Goal: Find contact information: Obtain details needed to contact an individual or organization

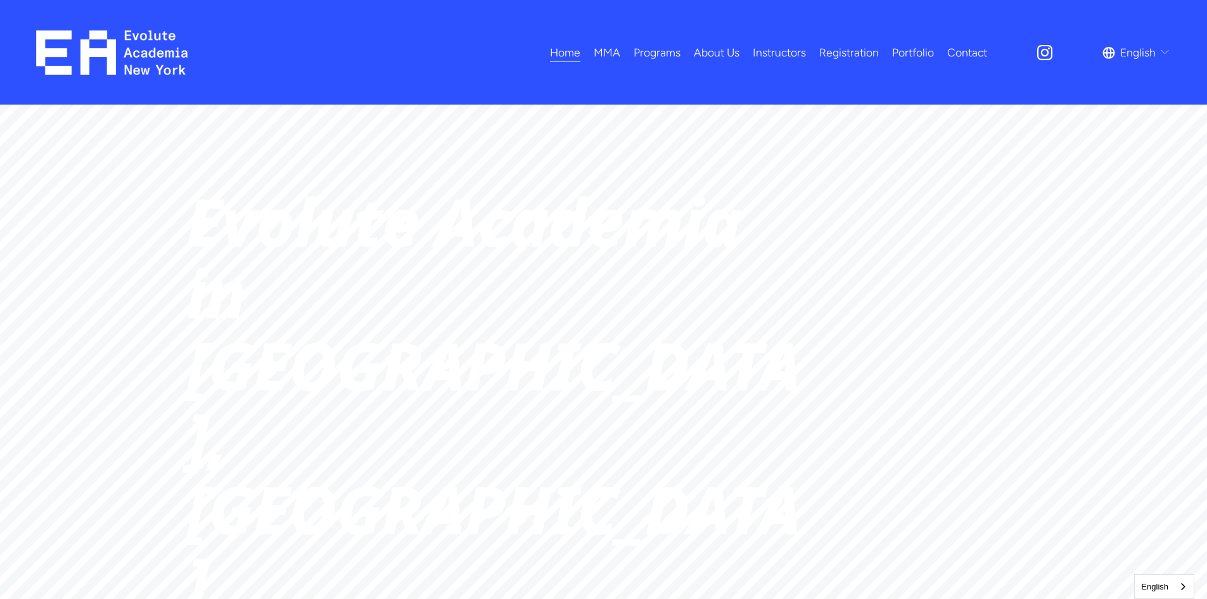
click at [0, 0] on span "Acting" at bounding box center [0, 0] width 0 height 0
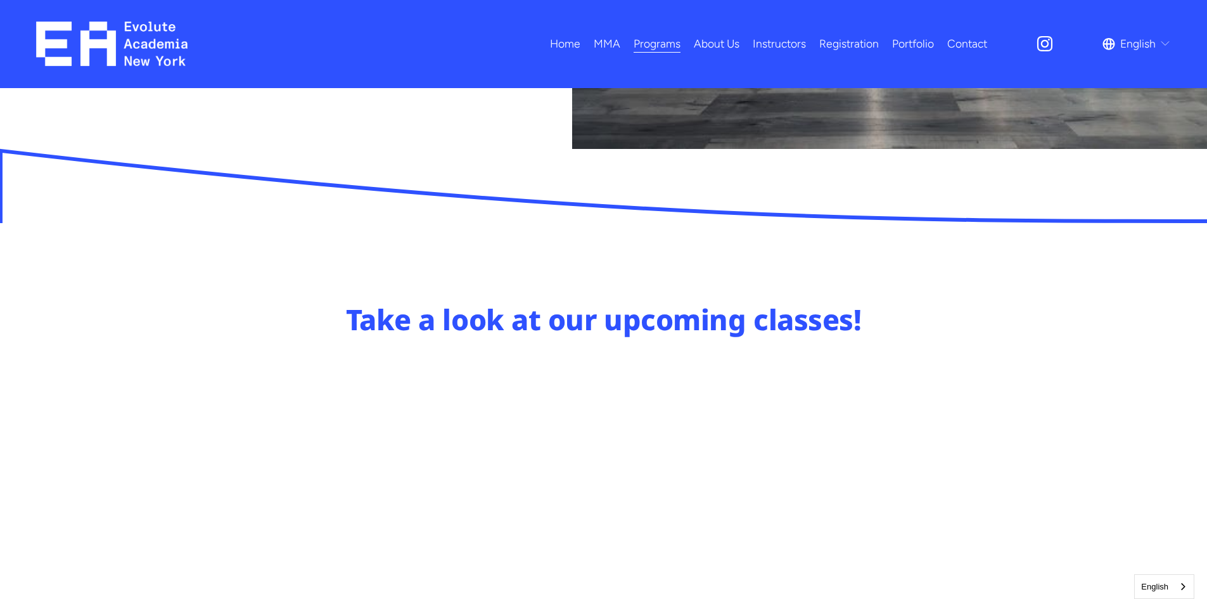
scroll to position [570, 0]
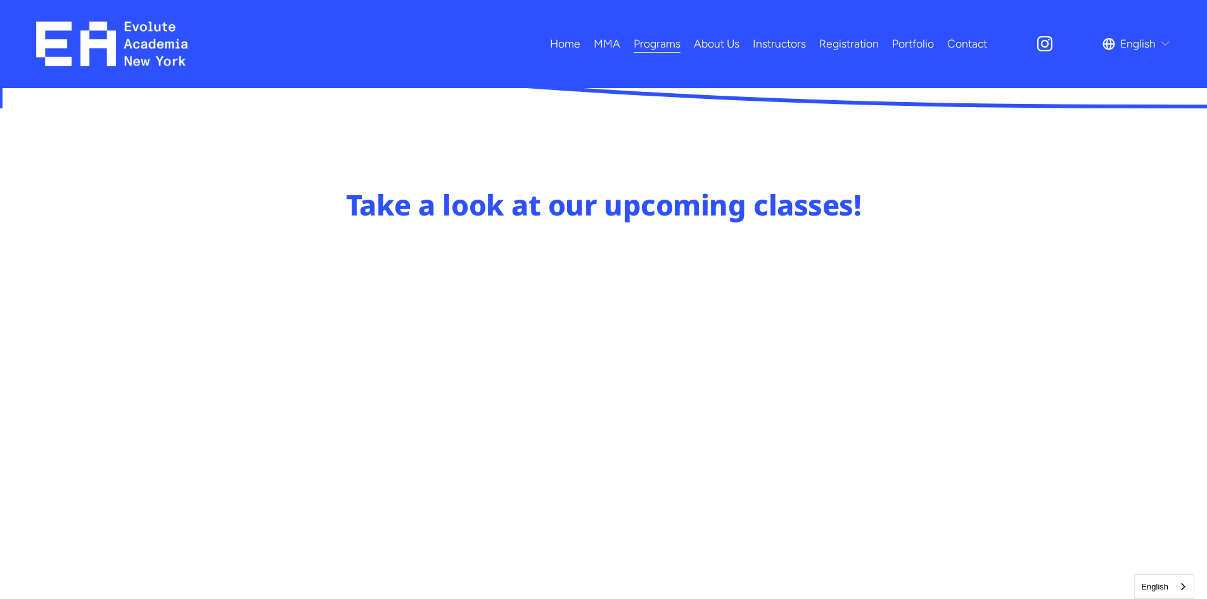
click at [122, 411] on div "Take a look at our upcoming classes!" at bounding box center [603, 407] width 1207 height 442
click at [1141, 48] on span "English" at bounding box center [1137, 44] width 35 height 20
click at [1082, 303] on div "Take a look at our upcoming classes!" at bounding box center [603, 407] width 1207 height 442
click at [60, 317] on div "Take a look at our upcoming classes!" at bounding box center [603, 407] width 1207 height 442
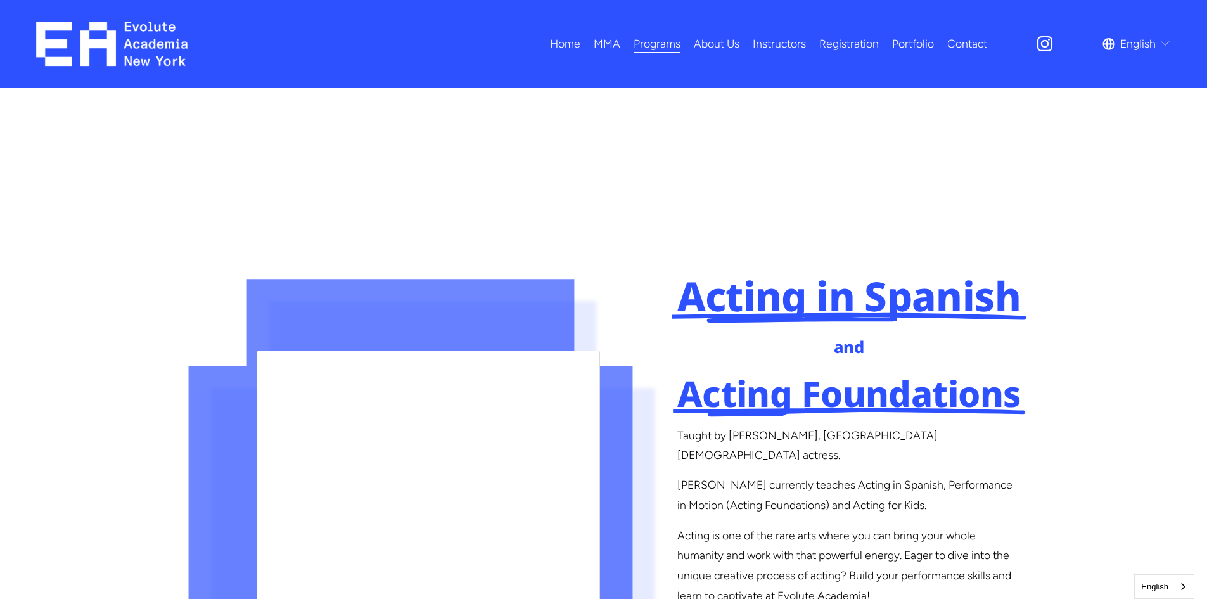
scroll to position [1584, 0]
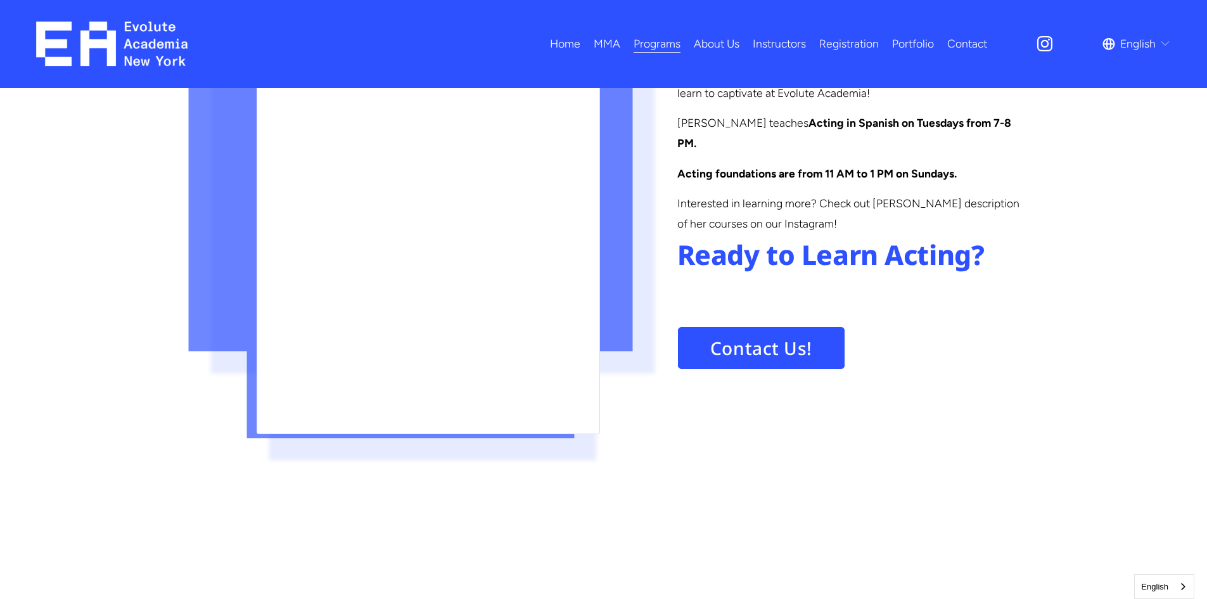
click at [969, 49] on link "Contact" at bounding box center [967, 44] width 40 height 22
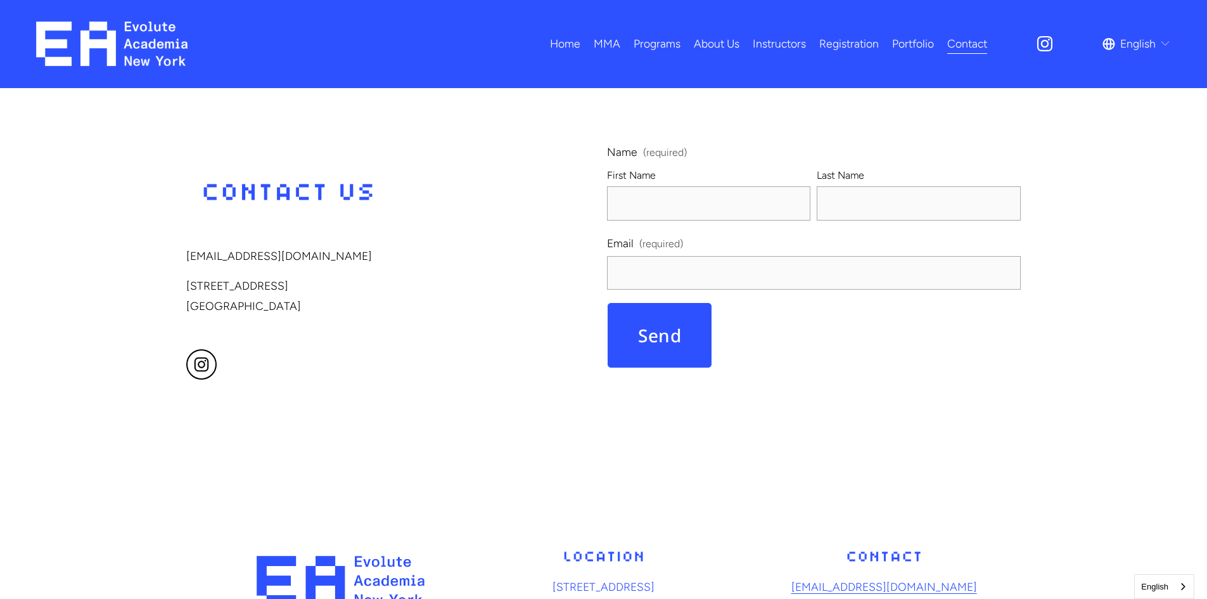
scroll to position [20, 0]
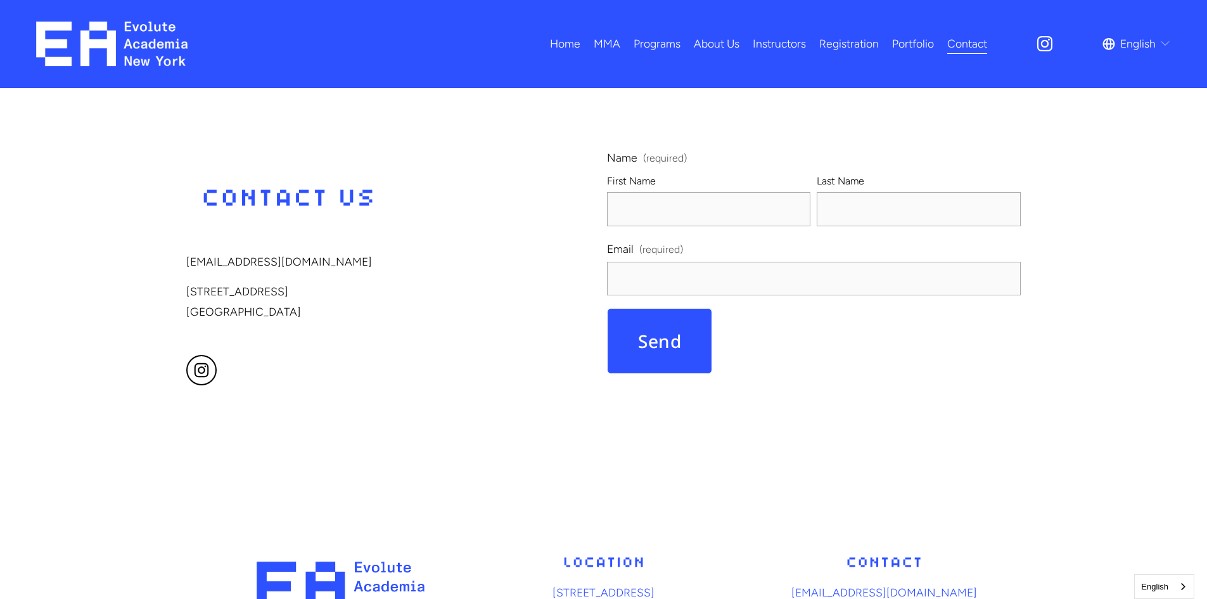
click at [77, 265] on div "acad@evoluteny.com 13708 Northern Blvd, 2nd Floor Queens, NY 11354 Name (requir…" at bounding box center [603, 286] width 1207 height 276
click at [469, 444] on div "acad@evoluteny.com 13708 Northern Blvd, 2nd Floor Queens, NY 11354 Name (requir…" at bounding box center [603, 286] width 1207 height 436
drag, startPoint x: 303, startPoint y: 260, endPoint x: 214, endPoint y: 263, distance: 88.7
click at [214, 263] on p "[EMAIL_ADDRESS][DOMAIN_NAME]" at bounding box center [357, 261] width 343 height 20
copy p "@evoluteny.com"
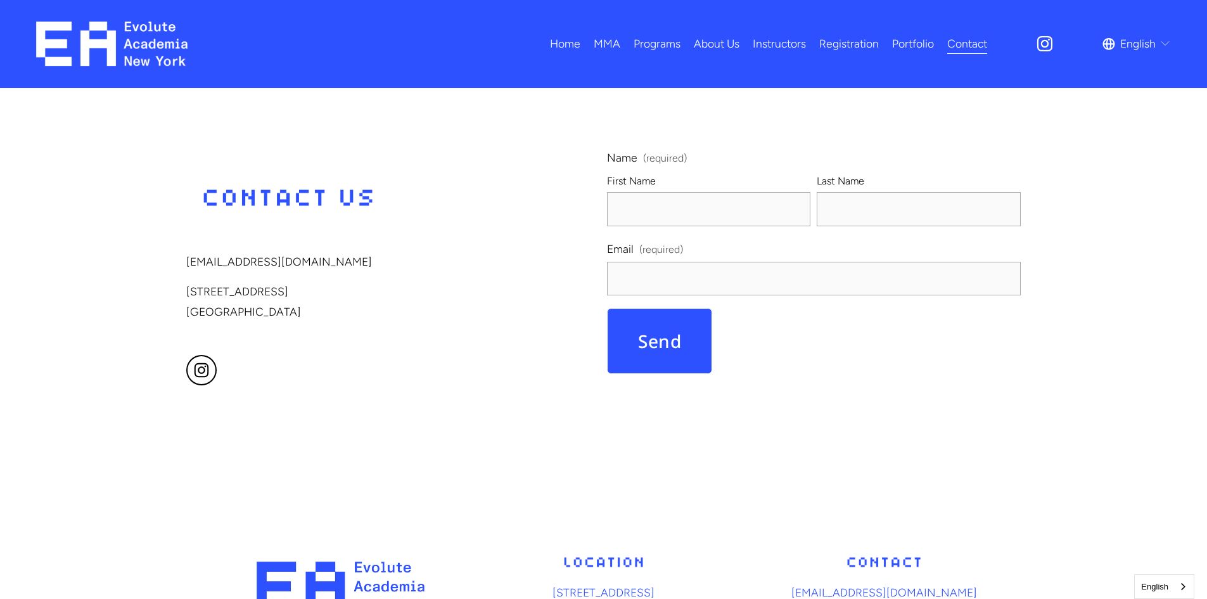
click at [440, 319] on p "13708 Northern Blvd, 2nd Floor Queens, NY 11354" at bounding box center [357, 301] width 343 height 40
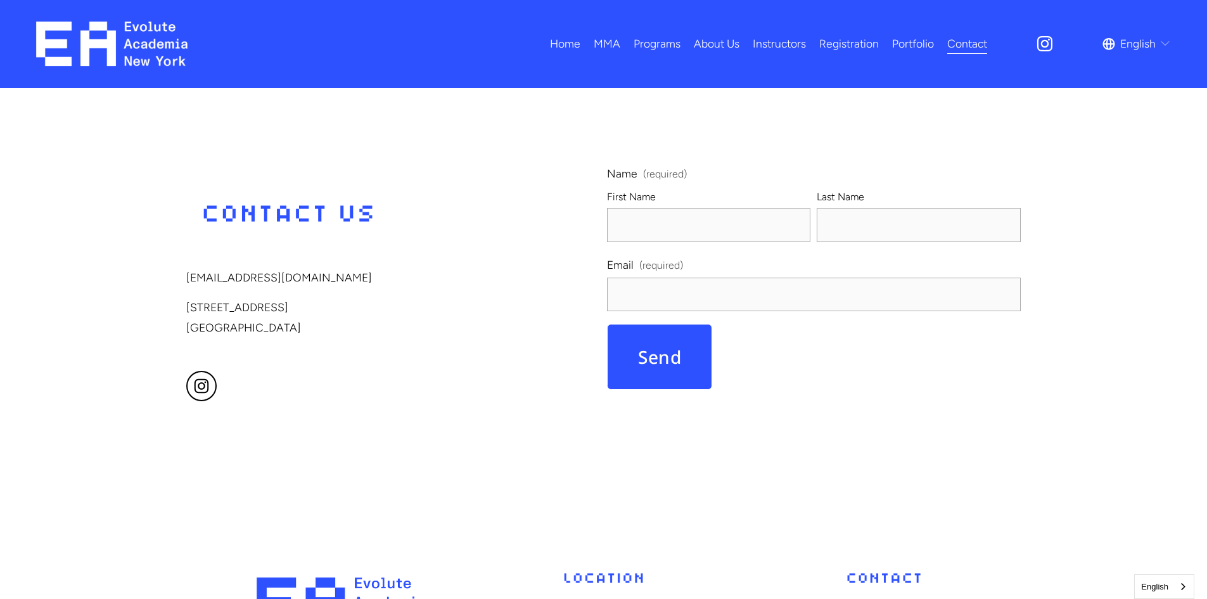
scroll to position [0, 0]
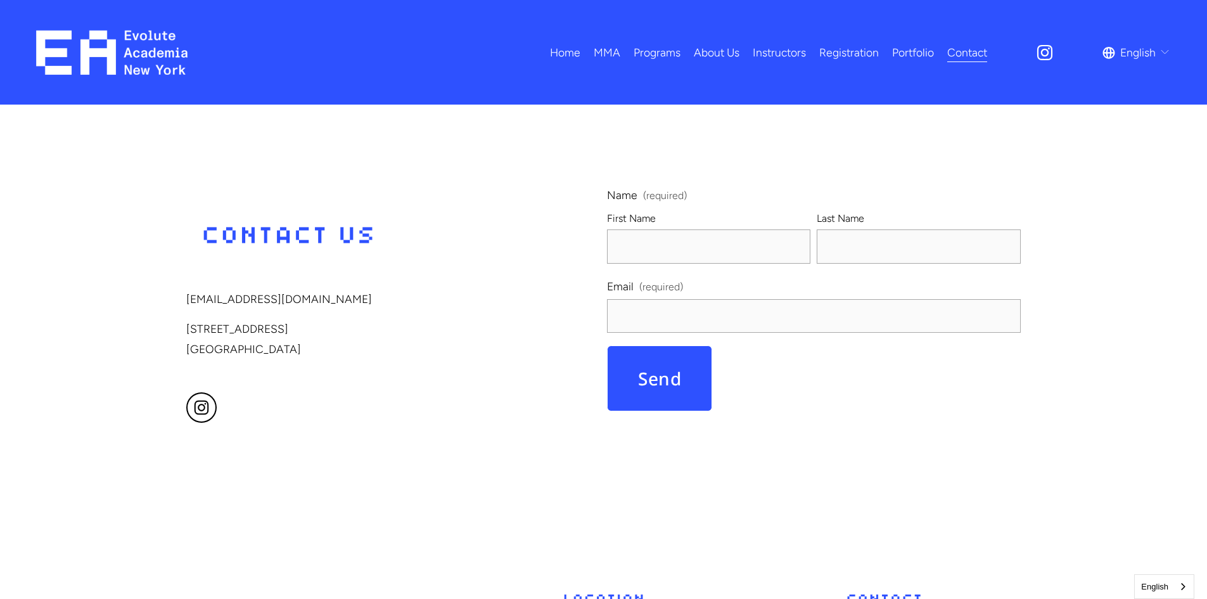
click at [558, 54] on link "Home" at bounding box center [565, 52] width 30 height 22
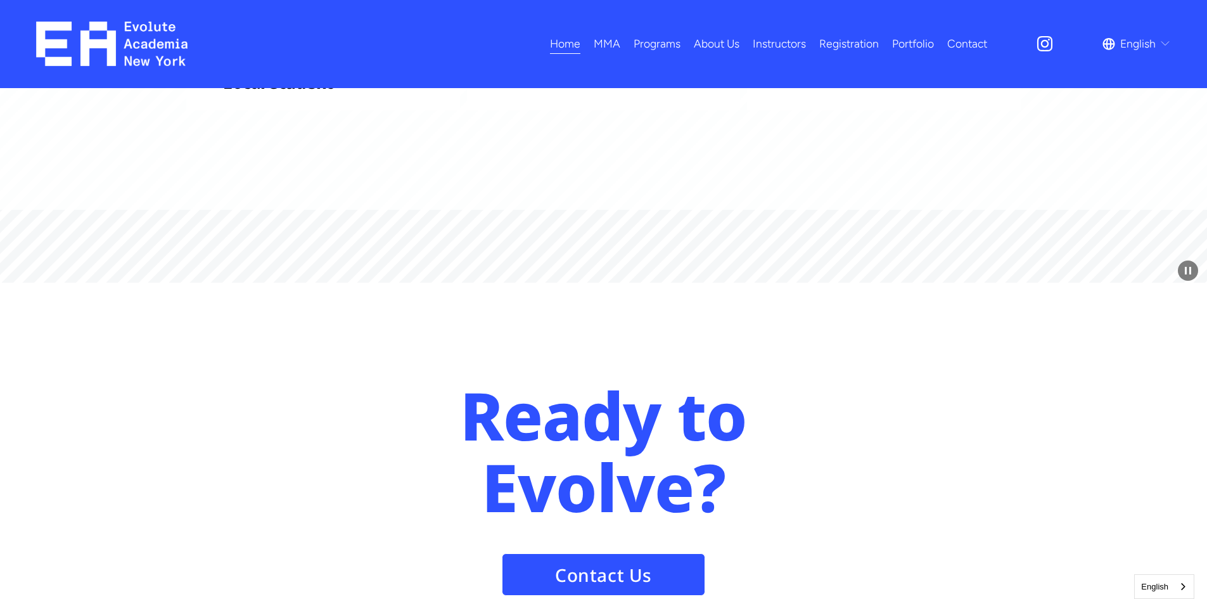
scroll to position [5494, 0]
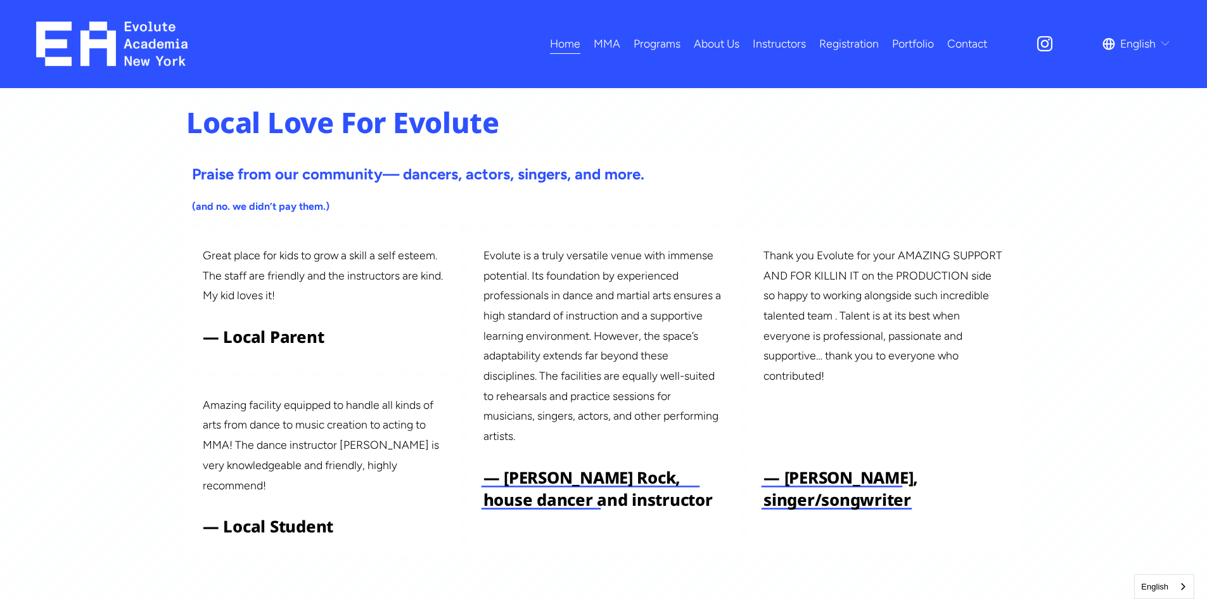
click at [0, 0] on span "Music" at bounding box center [0, 0] width 0 height 0
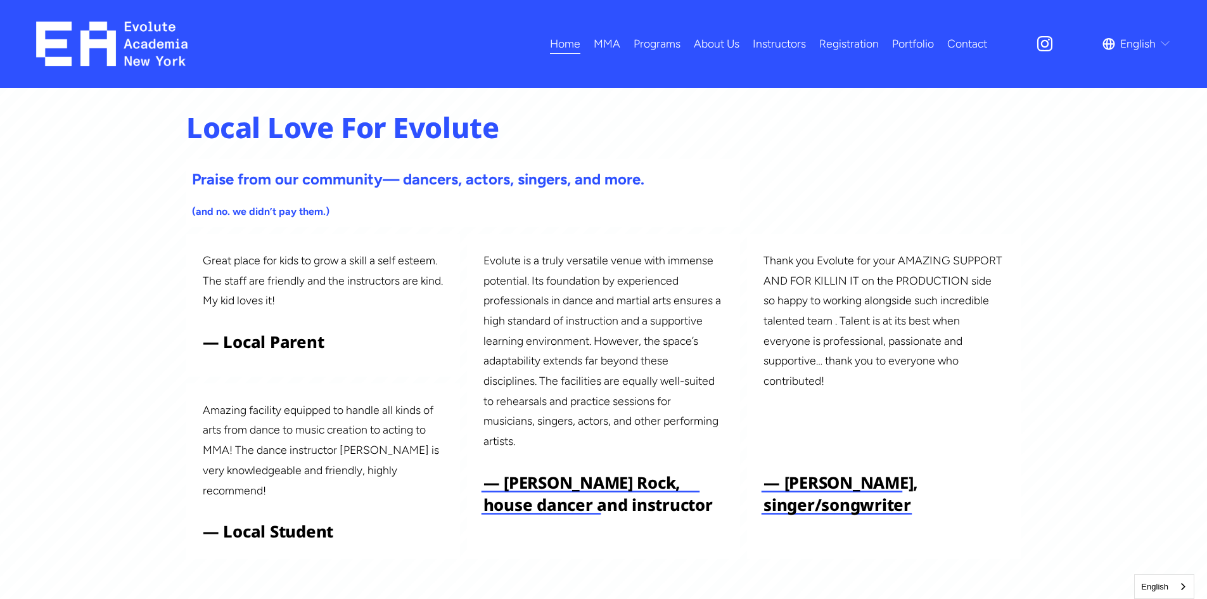
click at [0, 0] on span "Summer Camp" at bounding box center [0, 0] width 0 height 0
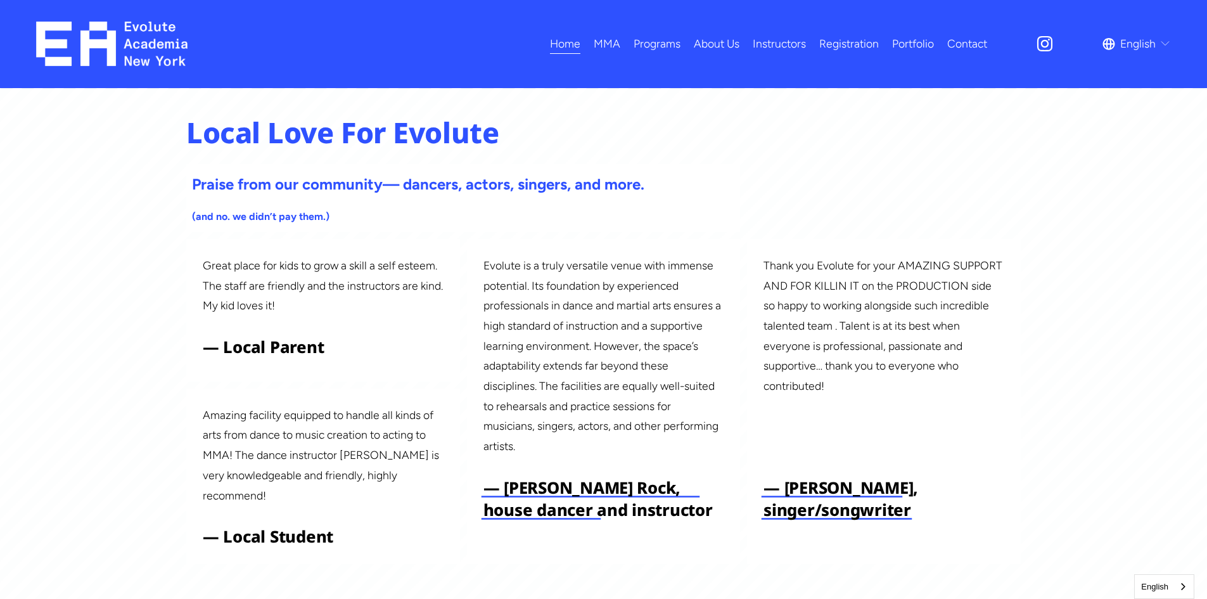
click at [768, 49] on link "Instructors" at bounding box center [779, 44] width 53 height 22
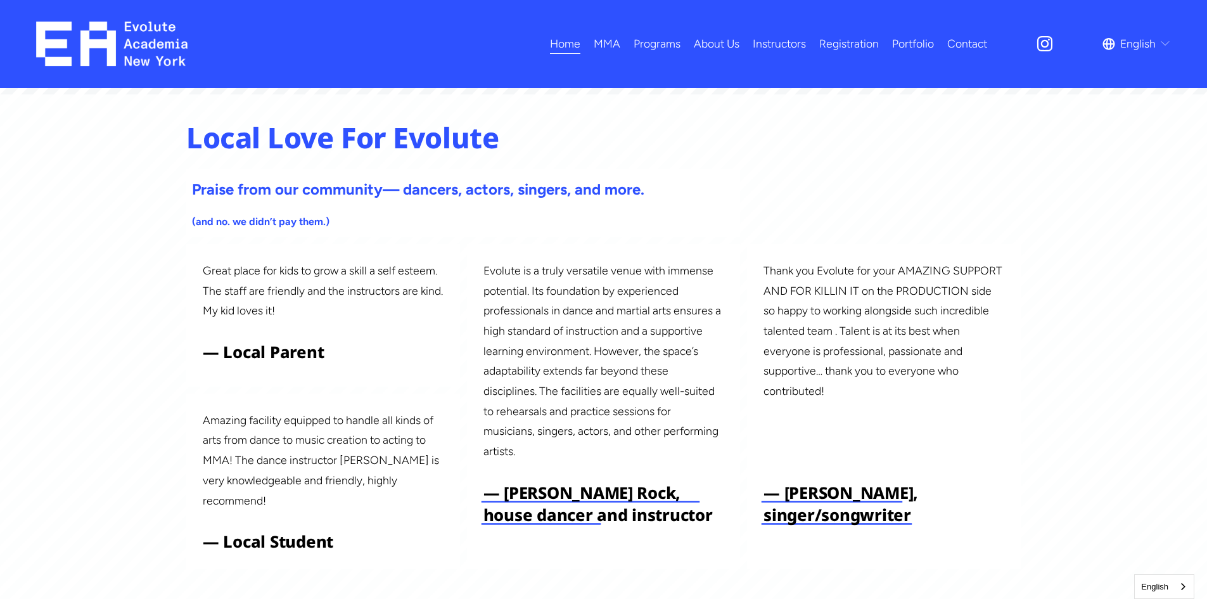
click at [855, 46] on link "Registration" at bounding box center [849, 44] width 60 height 22
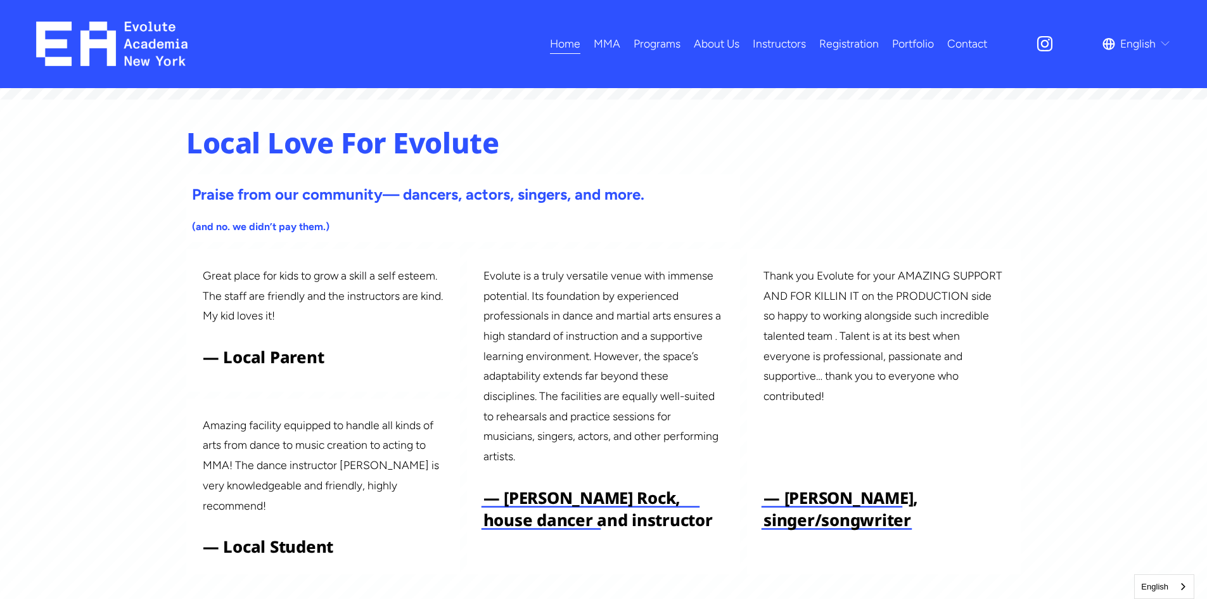
click at [977, 44] on link "Contact" at bounding box center [967, 44] width 40 height 22
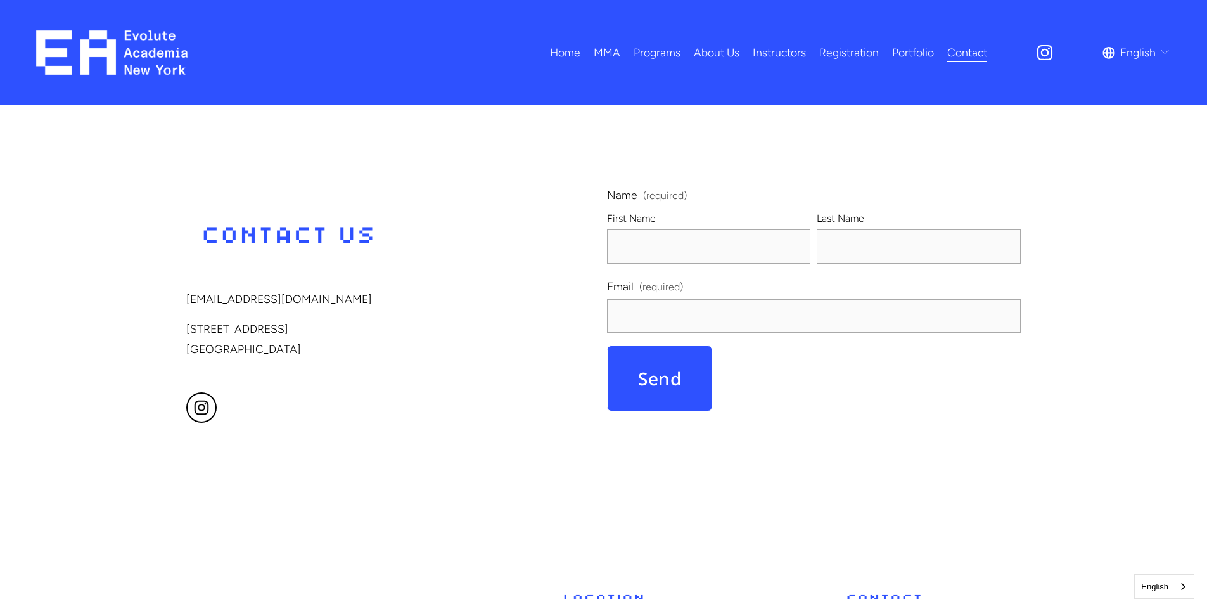
click at [1126, 53] on span "English" at bounding box center [1137, 52] width 35 height 20
click at [0, 0] on link "中文 (繁體)" at bounding box center [0, 0] width 0 height 0
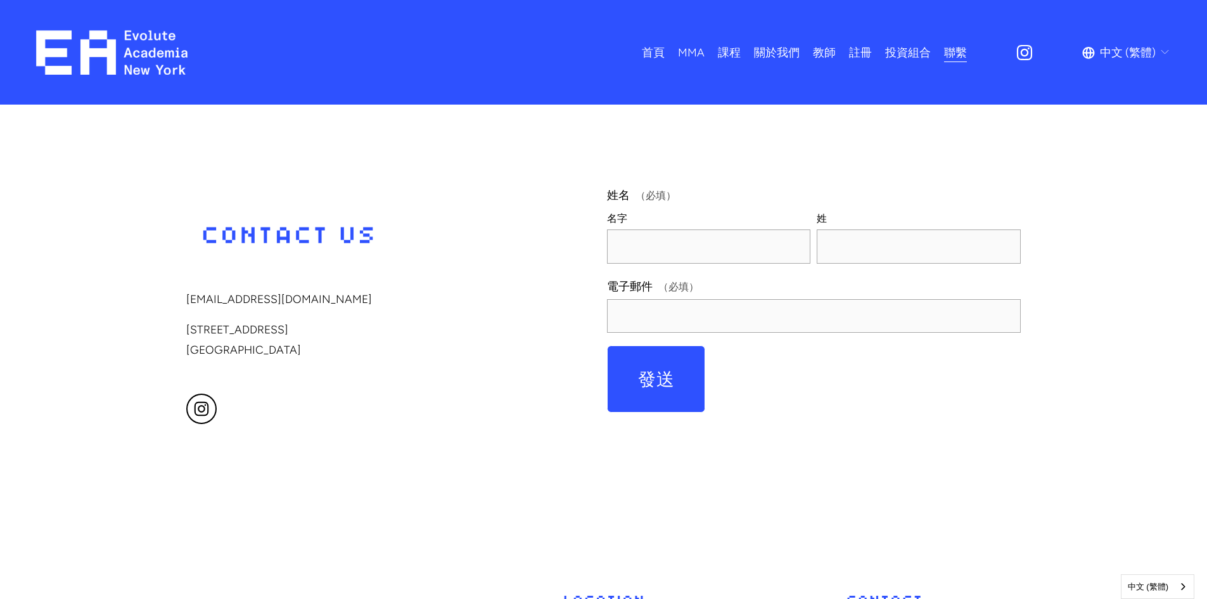
click at [122, 46] on img at bounding box center [111, 52] width 151 height 44
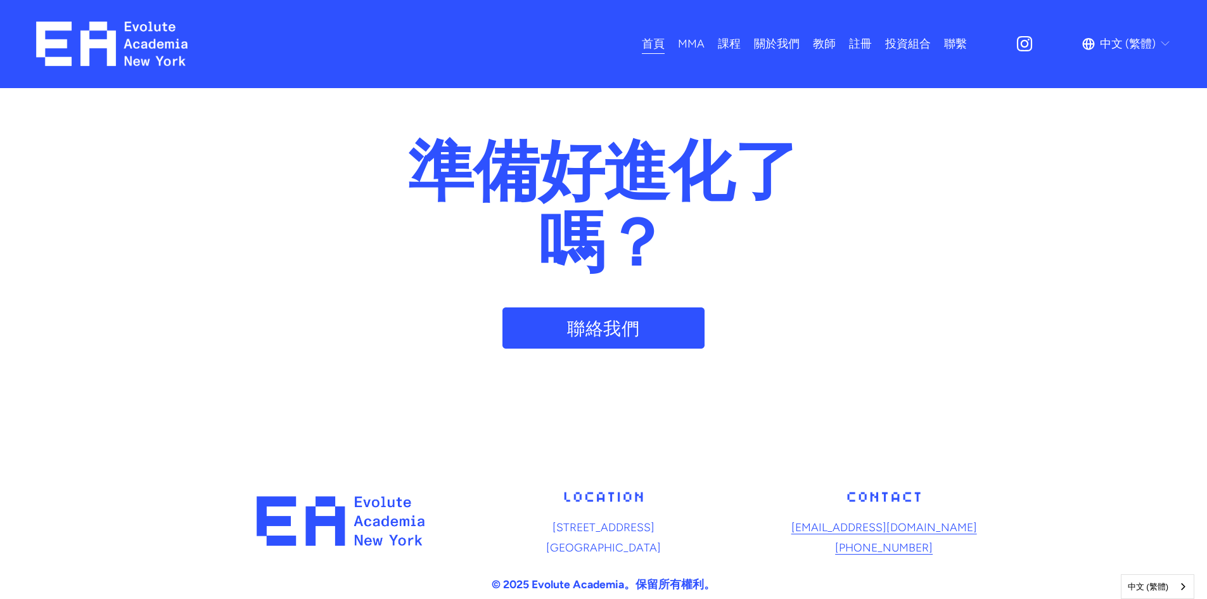
scroll to position [6023, 0]
